Goal: Task Accomplishment & Management: Complete application form

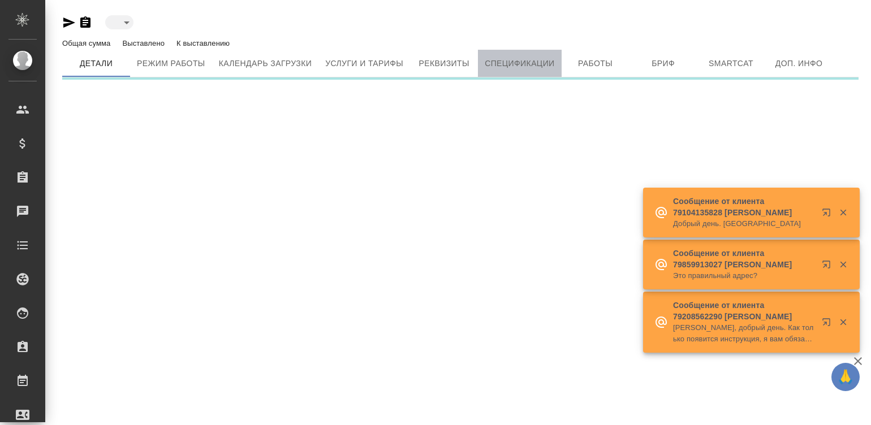
click at [523, 68] on span "Спецификации" at bounding box center [520, 64] width 70 height 14
type input "active"
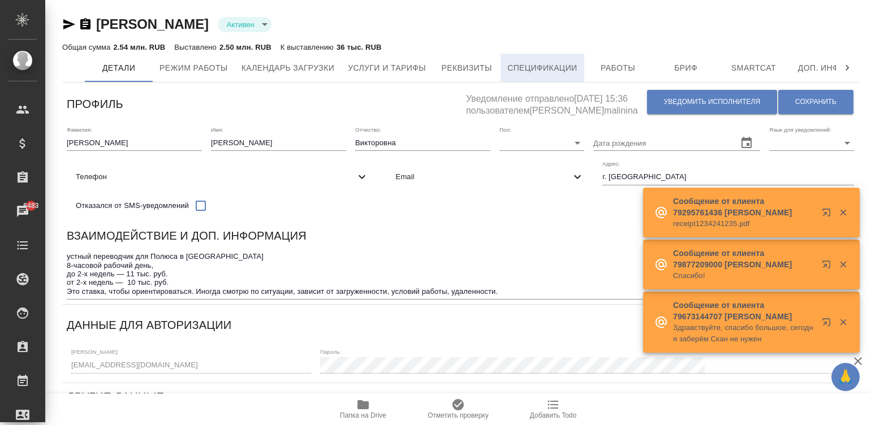
click at [530, 71] on span "Спецификации" at bounding box center [542, 68] width 70 height 14
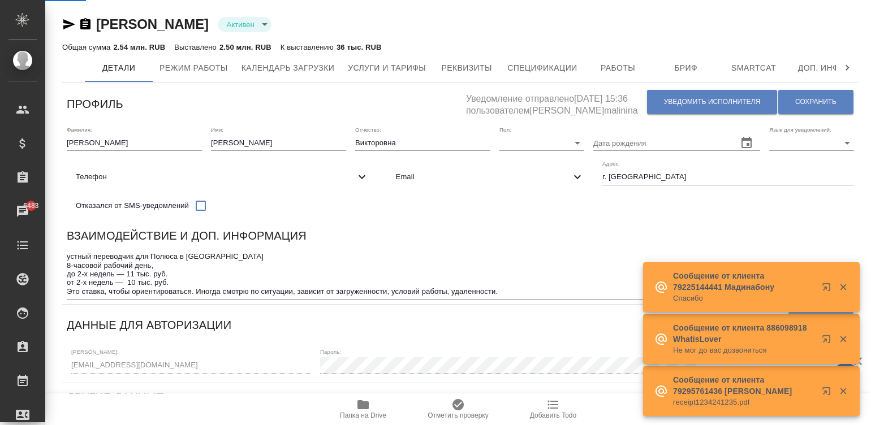
type input "VIP клиенты"
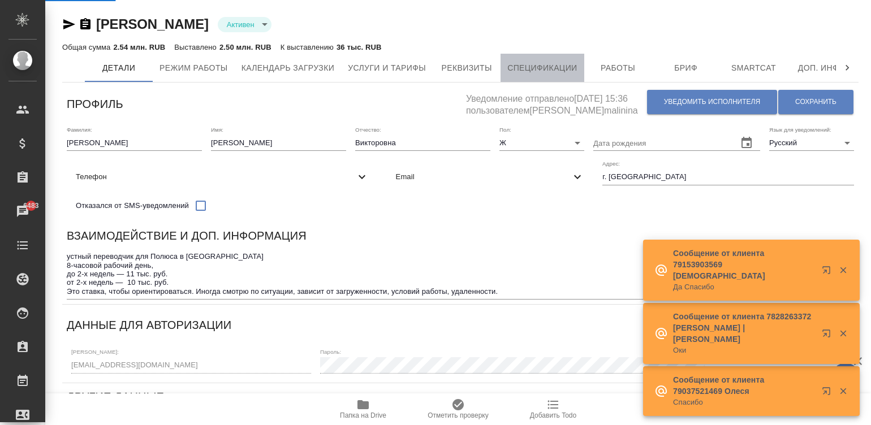
click at [518, 60] on button "Спецификации" at bounding box center [542, 68] width 83 height 28
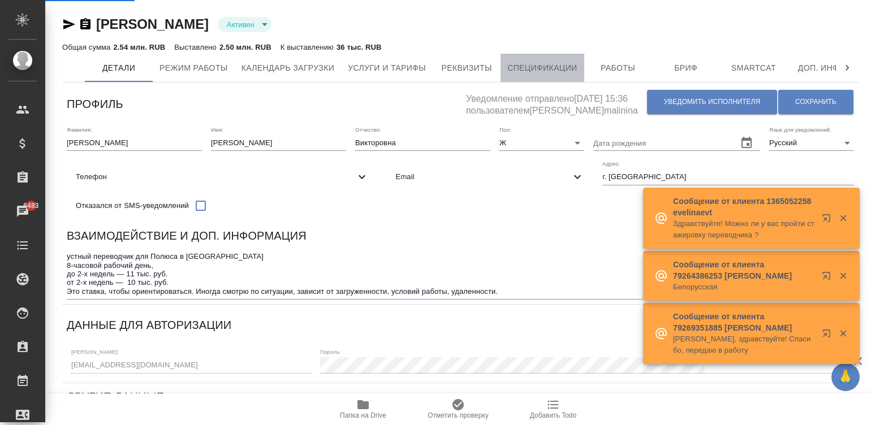
click at [562, 71] on span "Спецификации" at bounding box center [542, 68] width 70 height 14
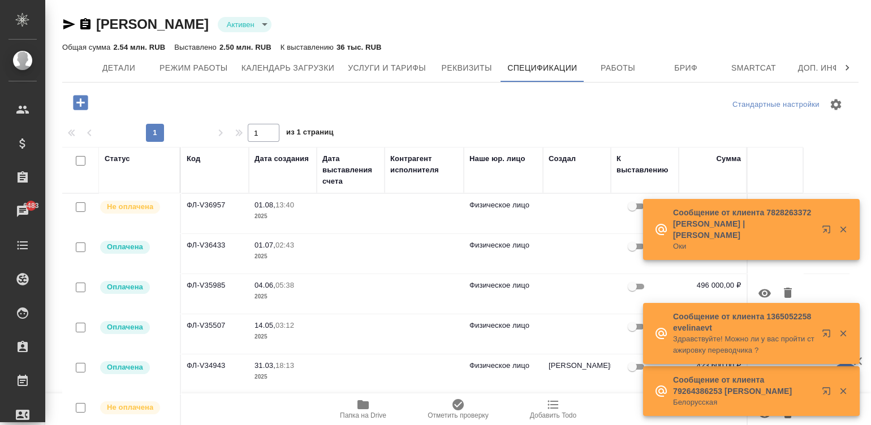
click at [464, 221] on td "Физическое лицо" at bounding box center [503, 214] width 79 height 40
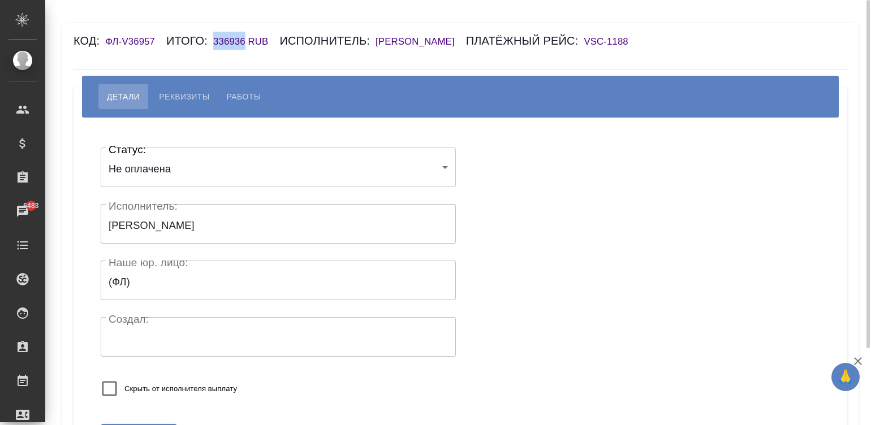
drag, startPoint x: 244, startPoint y: 42, endPoint x: 215, endPoint y: 42, distance: 29.4
click at [215, 42] on h6 "336936 RUB" at bounding box center [246, 41] width 66 height 11
copy h6 "336936"
click at [193, 92] on span "Реквизиты" at bounding box center [184, 97] width 50 height 14
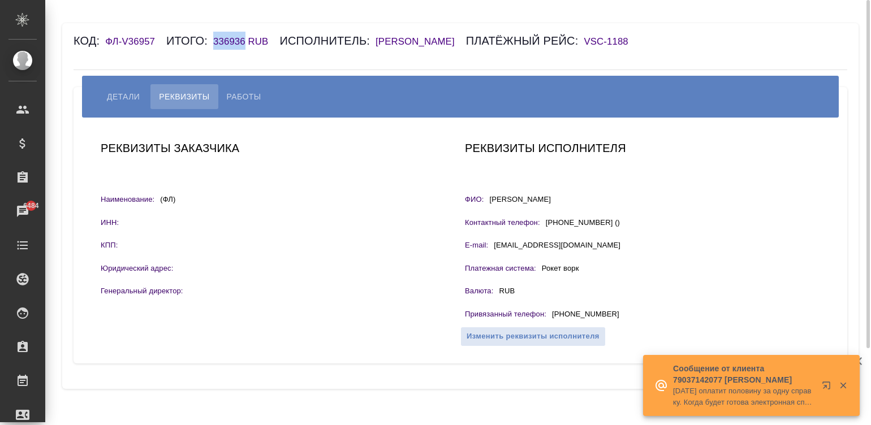
drag, startPoint x: 632, startPoint y: 316, endPoint x: 553, endPoint y: 309, distance: 79.0
click at [553, 309] on div "Привязанный телефон : +7 913 929-51-58" at bounding box center [642, 316] width 355 height 14
copy p "+7 913 929-51-58"
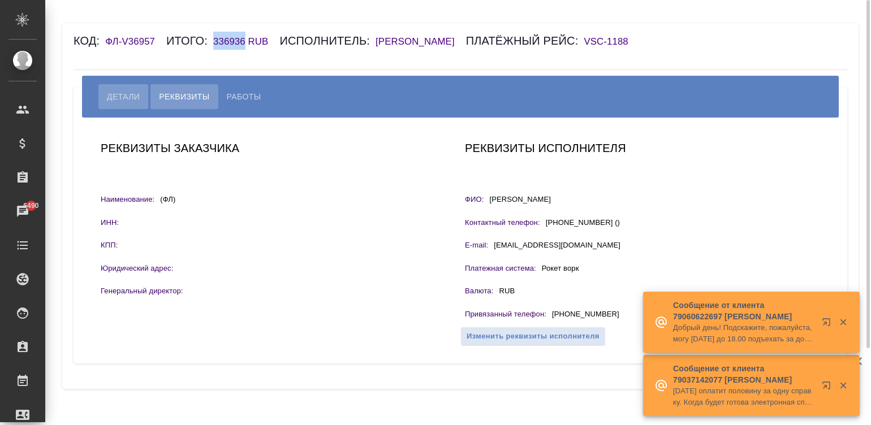
click at [123, 98] on span "Детали" at bounding box center [123, 97] width 33 height 14
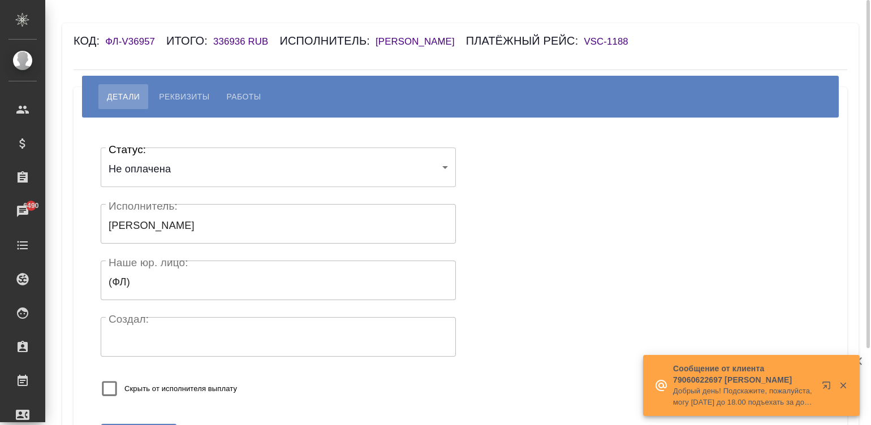
click at [161, 166] on body "🙏 .cls-1 fill:#fff; AWATERA Малинина Мария m.malinina Клиенты Спецификации Зака…" at bounding box center [435, 212] width 871 height 425
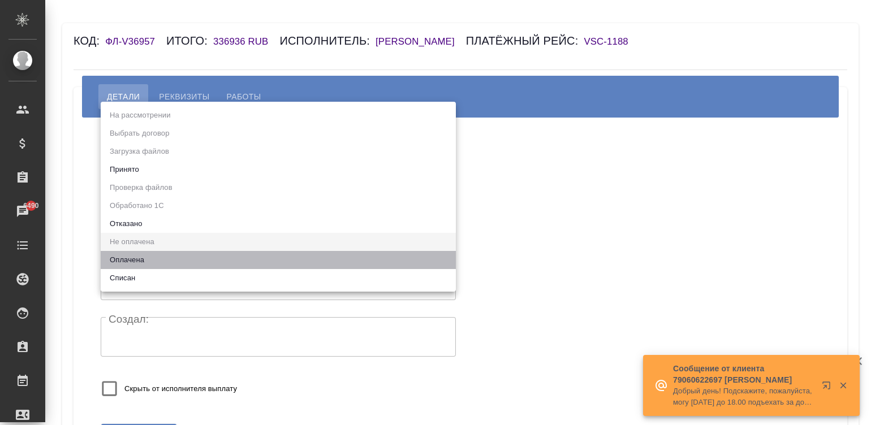
click at [132, 257] on li "Оплачена" at bounding box center [278, 260] width 355 height 18
type input "payed"
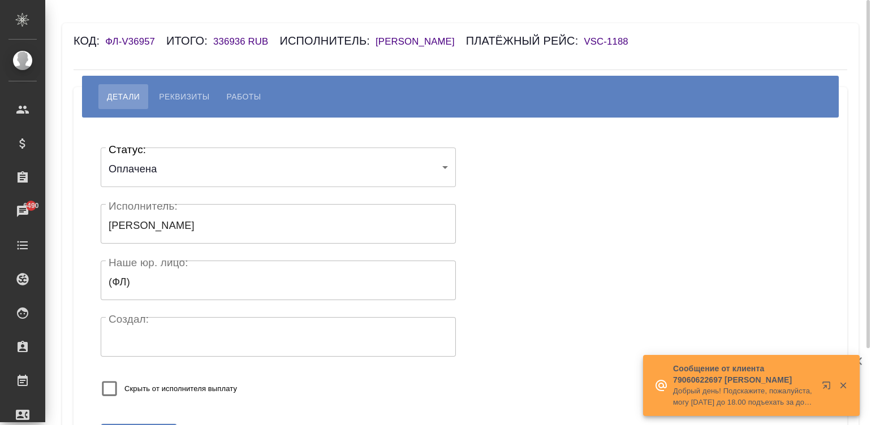
click at [607, 208] on div "Статус: Оплачена payed Статус: Исполнитель: Сафонова Анна Викторовна Исполнител…" at bounding box center [460, 276] width 729 height 282
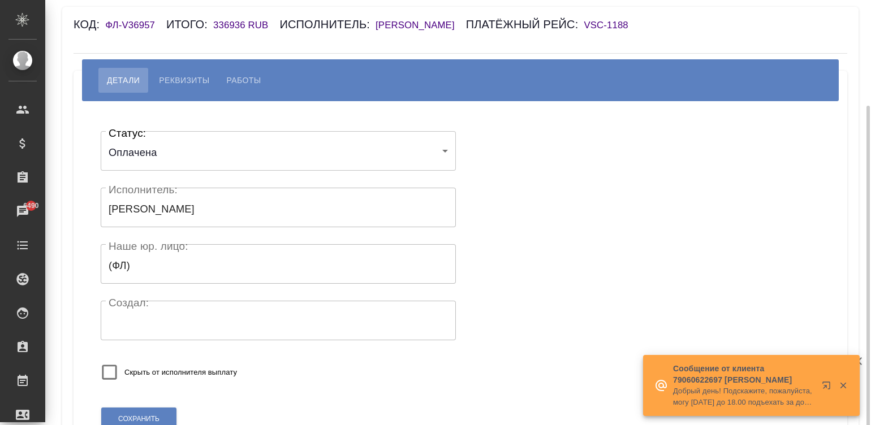
scroll to position [94, 0]
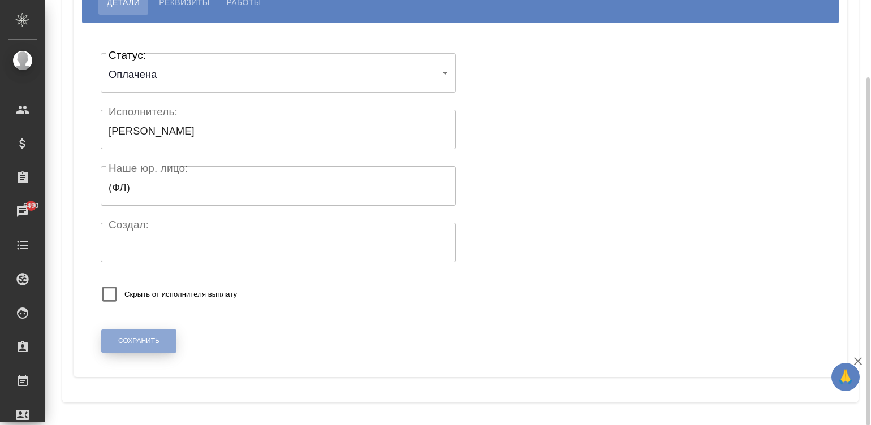
click at [133, 341] on span "Сохранить" at bounding box center [138, 342] width 41 height 10
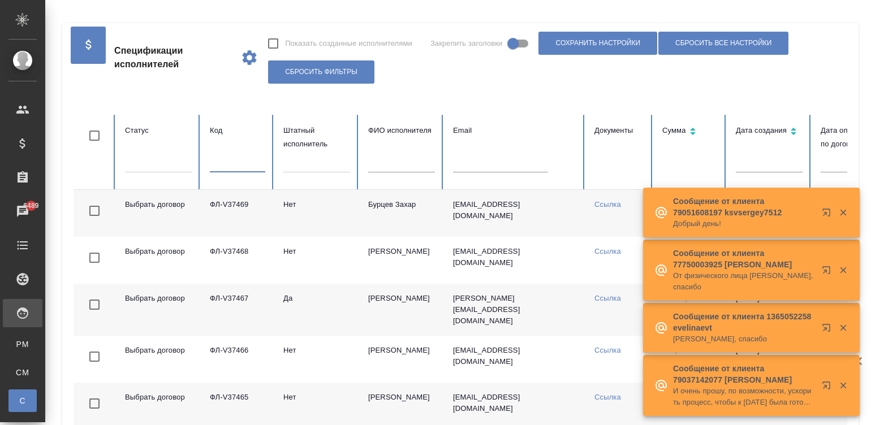
click at [225, 165] on input "text" at bounding box center [237, 165] width 55 height 16
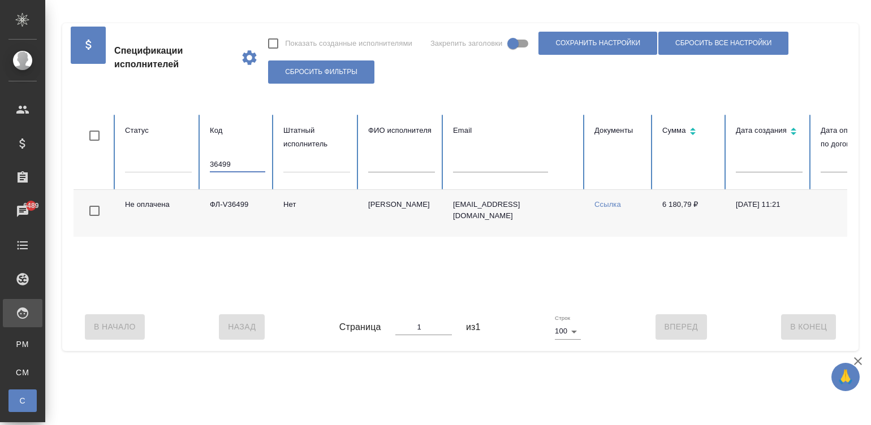
scroll to position [0, 437]
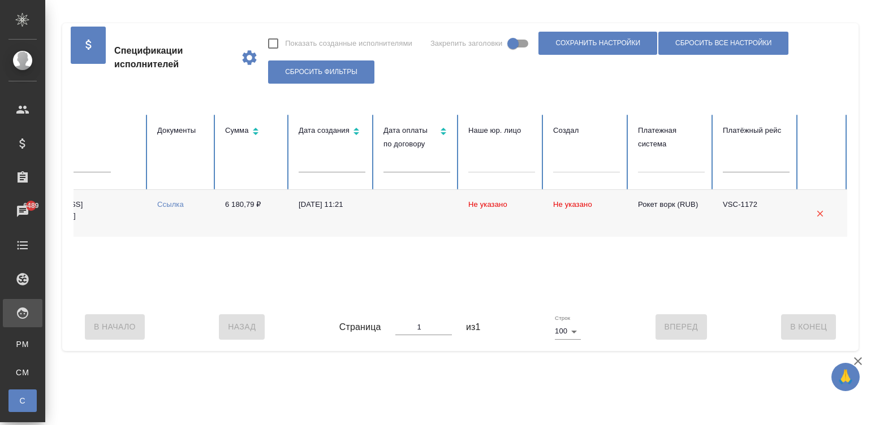
type input "36499"
drag, startPoint x: 217, startPoint y: 204, endPoint x: 255, endPoint y: 207, distance: 38.0
click at [255, 207] on td "6 180,79 ₽" at bounding box center [253, 213] width 74 height 47
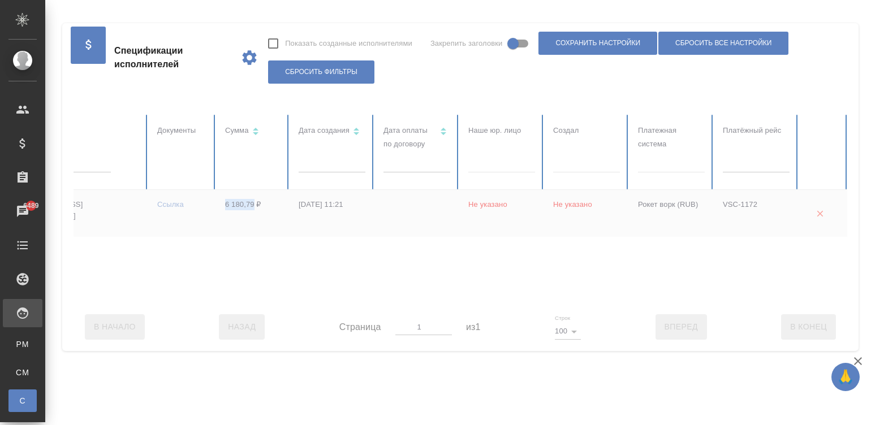
copy td "6 180,79"
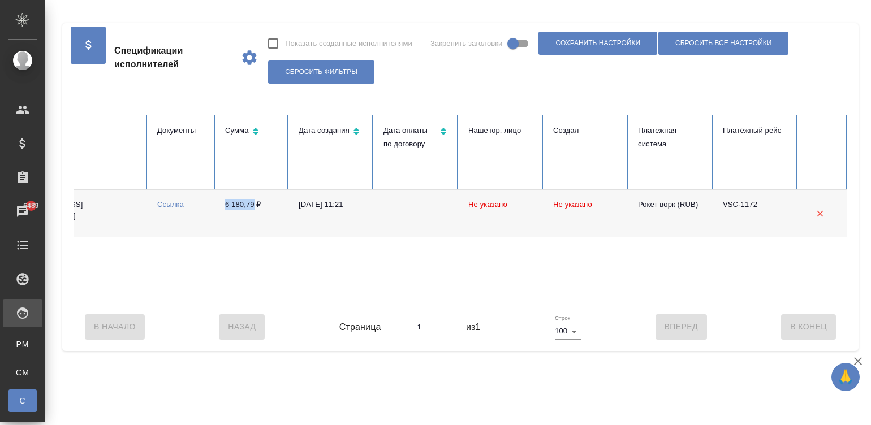
click at [250, 214] on td "6 180,79 ₽" at bounding box center [253, 213] width 74 height 47
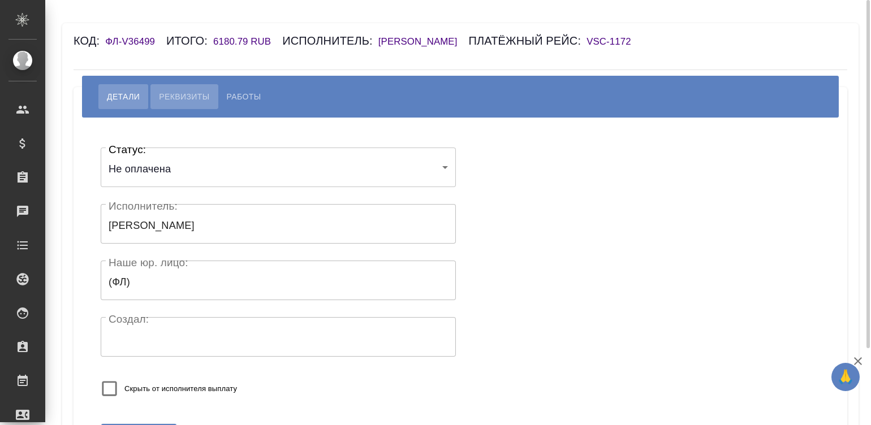
click at [191, 104] on span "Реквизиты" at bounding box center [184, 97] width 50 height 14
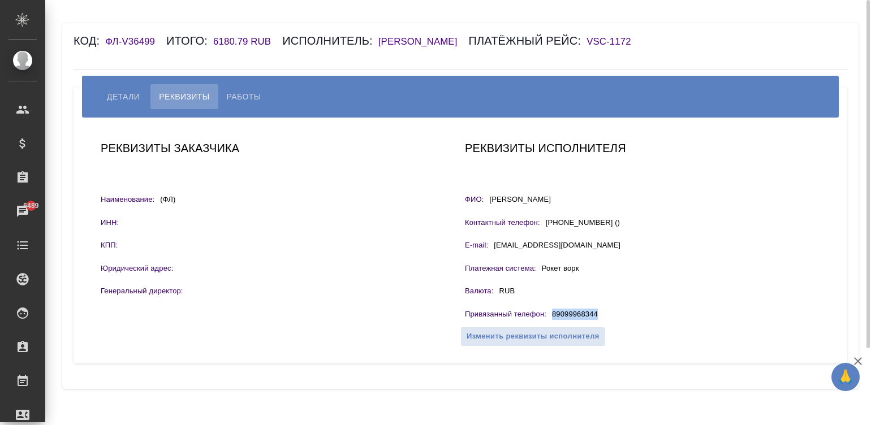
drag, startPoint x: 603, startPoint y: 323, endPoint x: 553, endPoint y: 334, distance: 50.9
click at [553, 334] on div "Реквизиты исполнителя ФИО: Травникова Елена Николаевна Контактный телефон: +790…" at bounding box center [642, 241] width 364 height 212
copy p "89099968344"
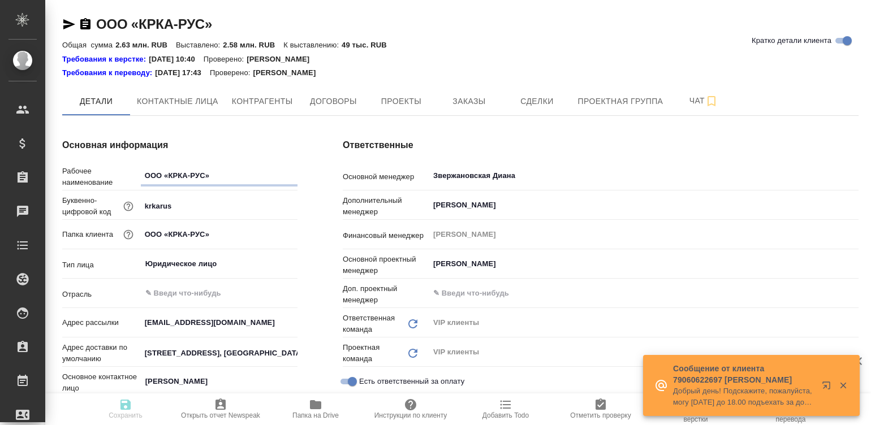
type textarea "x"
click at [331, 96] on span "Договоры" at bounding box center [333, 101] width 54 height 14
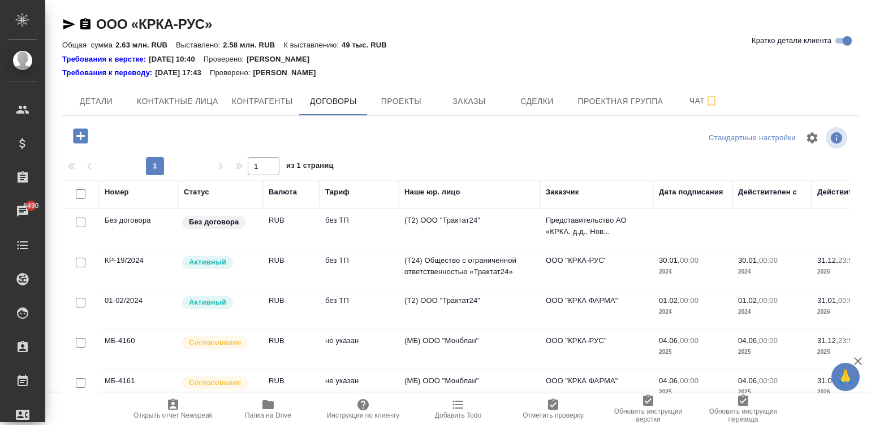
click at [418, 372] on td "(МБ) ООО "Монблан"" at bounding box center [469, 390] width 141 height 40
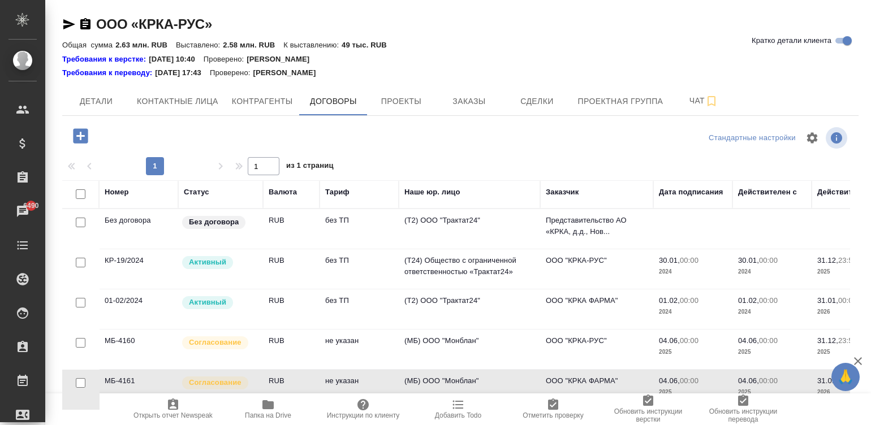
click at [418, 372] on td "(МБ) ООО "Монблан"" at bounding box center [469, 390] width 141 height 40
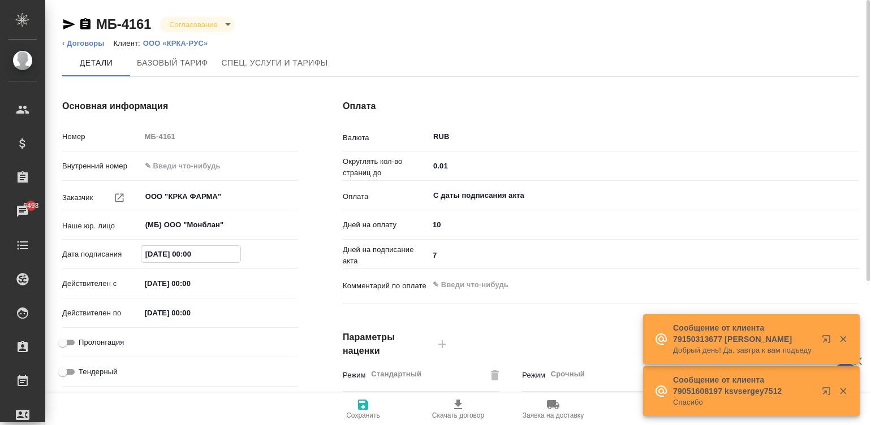
click at [208, 248] on input "04.06.2025 00:00" at bounding box center [190, 254] width 99 height 16
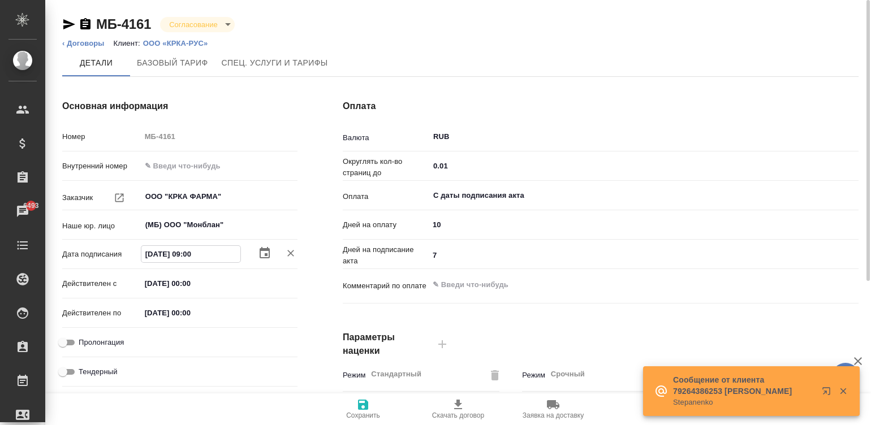
type input "18.08.2025 09:00"
click at [213, 285] on input "04.06.2025 00:00" at bounding box center [190, 283] width 99 height 16
paste input "text"
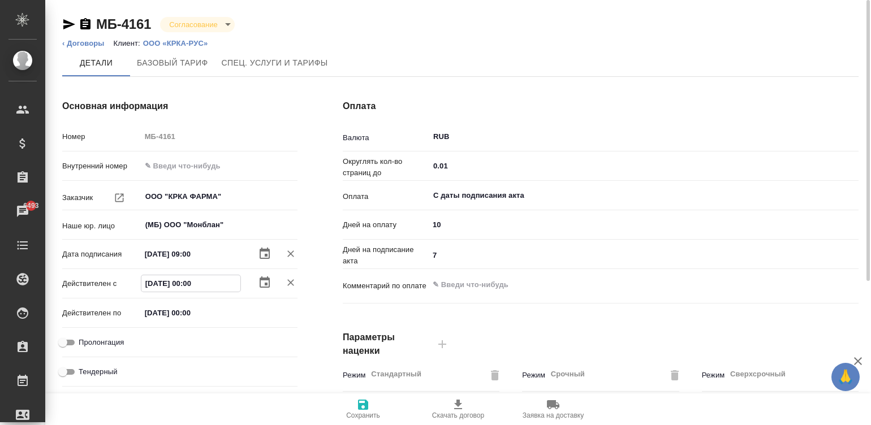
click at [202, 282] on input "04.06.2025 00:00" at bounding box center [190, 283] width 99 height 16
paste input "18.08.2025 09"
type input "18.08.2025 09:00"
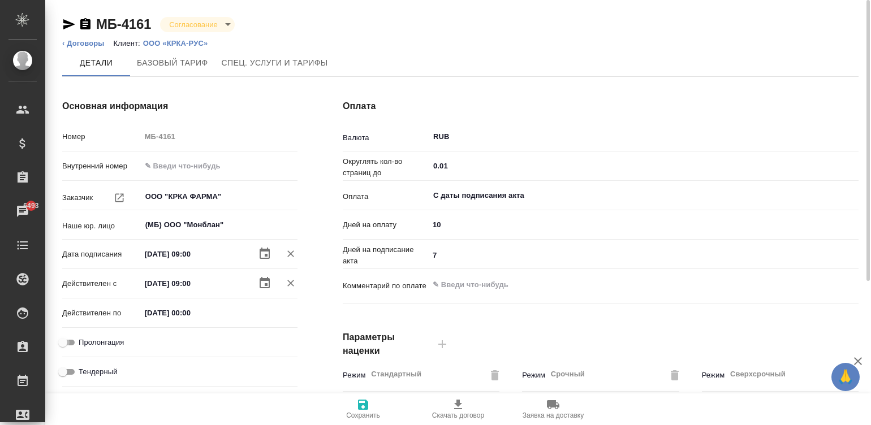
click at [67, 339] on input "Пролонгация" at bounding box center [62, 343] width 41 height 14
checkbox input "true"
click at [450, 229] on input "10" at bounding box center [644, 225] width 430 height 16
click at [450, 229] on input "10" at bounding box center [643, 225] width 429 height 16
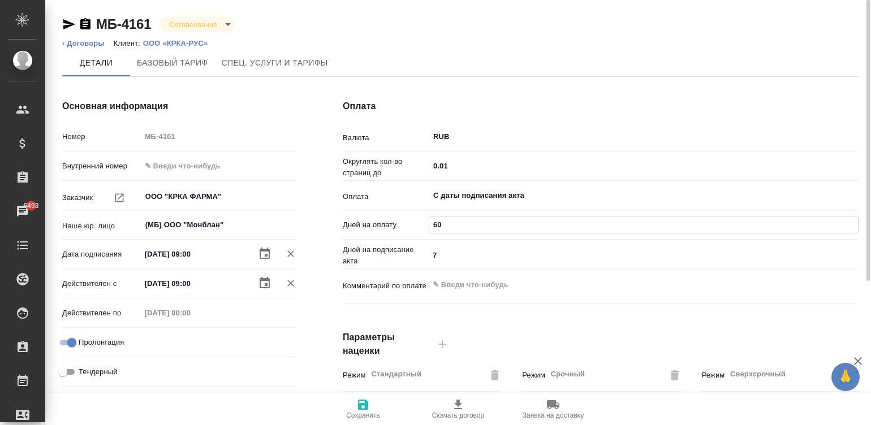
type input "60"
click at [439, 258] on input "7" at bounding box center [643, 255] width 429 height 16
type input "10"
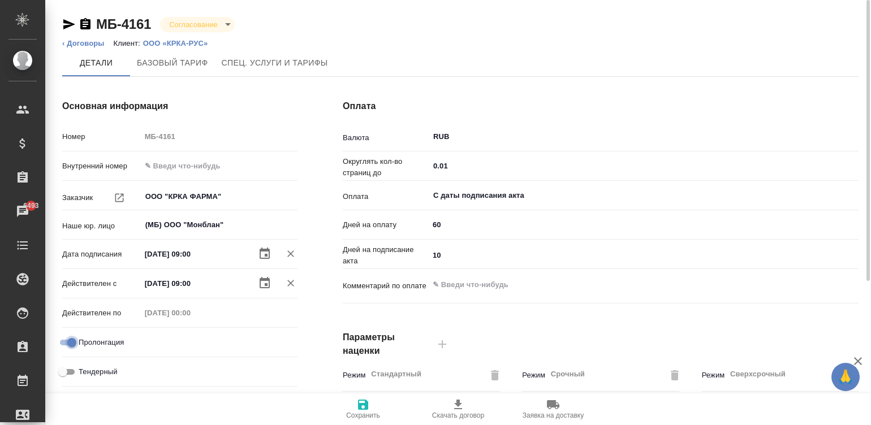
click at [63, 338] on input "Пролонгация" at bounding box center [71, 343] width 41 height 14
checkbox input "false"
click at [202, 315] on input "31.01.2026 00:00" at bounding box center [190, 313] width 99 height 16
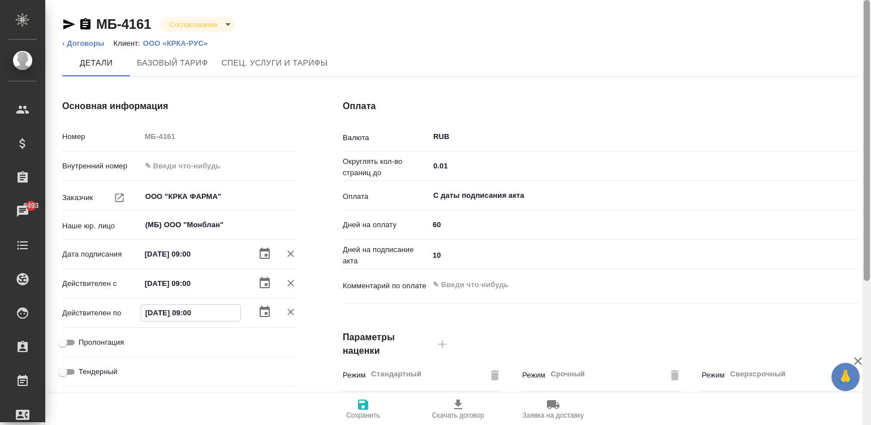
type input "17.08.2026 09:00"
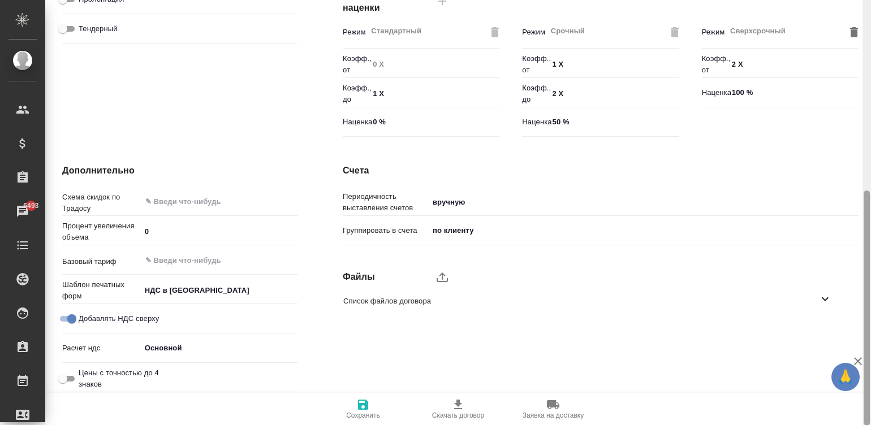
click at [594, 311] on div at bounding box center [867, 213] width 8 height 426
click at [437, 277] on icon "upload" at bounding box center [443, 277] width 14 height 14
click at [0, 0] on input "upload" at bounding box center [0, 0] width 0 height 0
type input "04.06.2025 00:00"
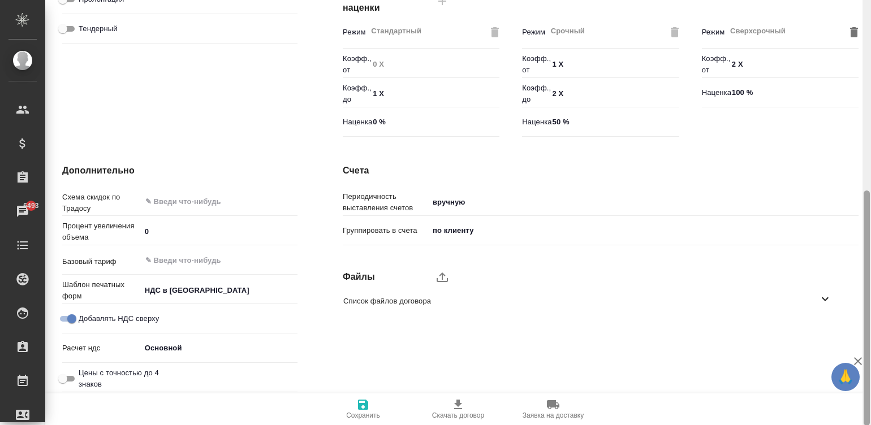
type input "31.01.2026 00:00"
type input "10"
type input "7"
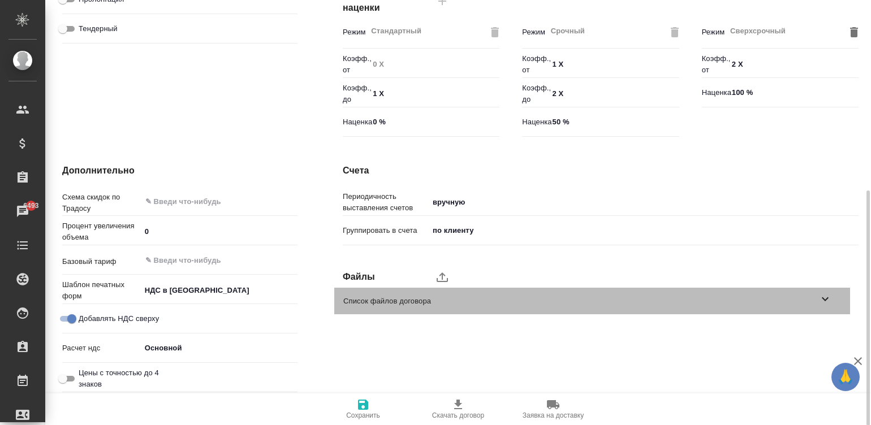
click at [387, 300] on span "Список файлов договора" at bounding box center [580, 301] width 475 height 11
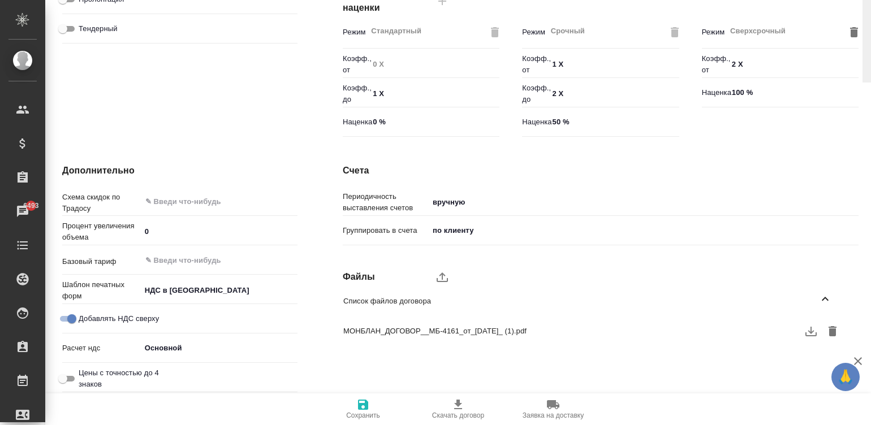
scroll to position [0, 0]
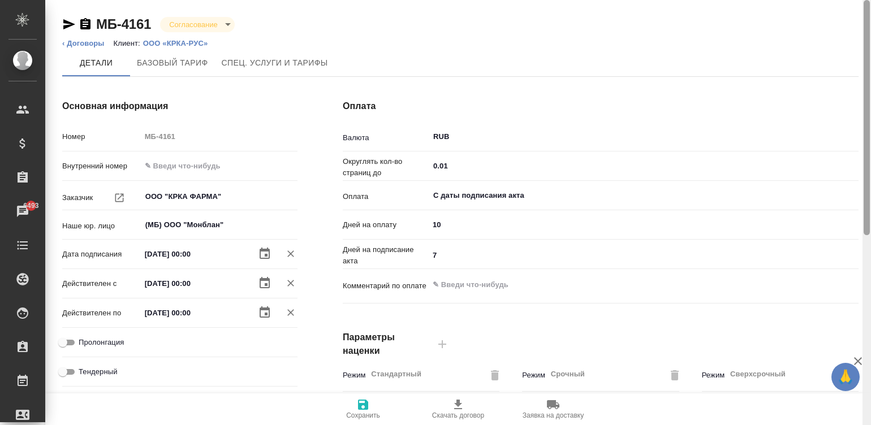
click at [594, 21] on div at bounding box center [867, 213] width 8 height 426
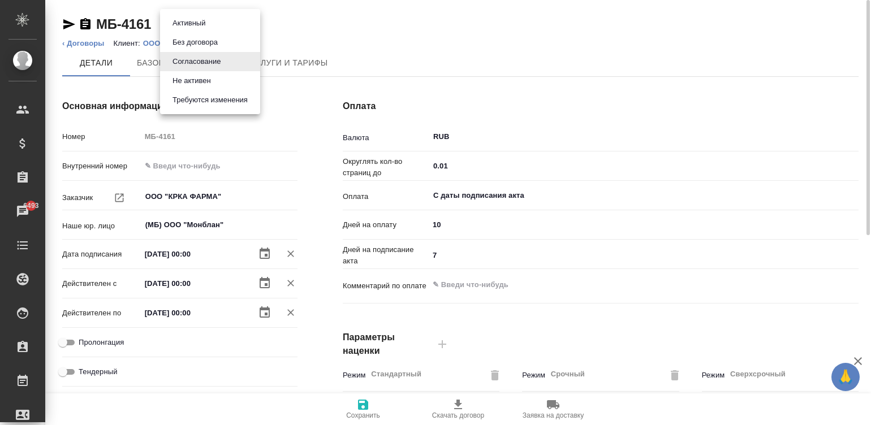
click at [206, 21] on body "🙏 .cls-1 fill:#fff; AWATERA Малинина Мария m.malinina Клиенты Спецификации Зака…" at bounding box center [435, 212] width 871 height 425
click at [186, 16] on li "Активный" at bounding box center [210, 23] width 100 height 19
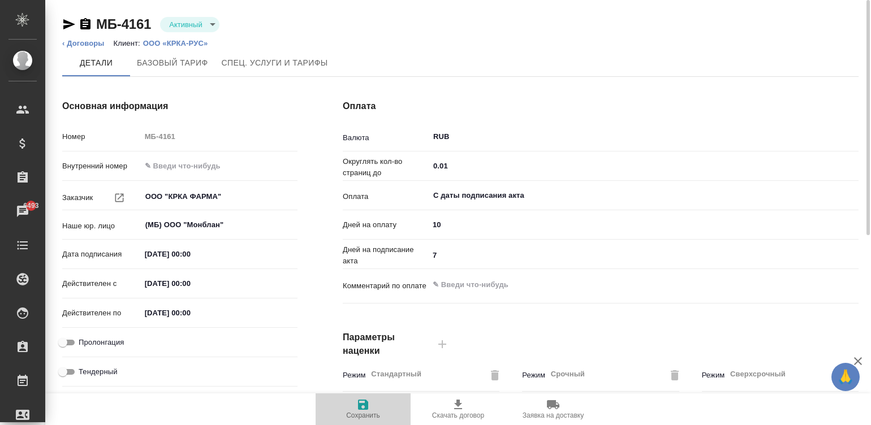
click at [357, 415] on span "Сохранить" at bounding box center [363, 416] width 34 height 8
